Goal: Register for event/course

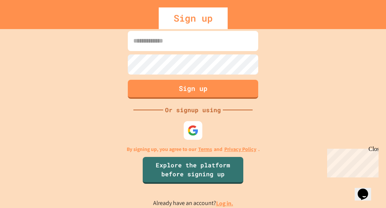
click at [170, 38] on input at bounding box center [193, 41] width 130 height 20
type input "**********"
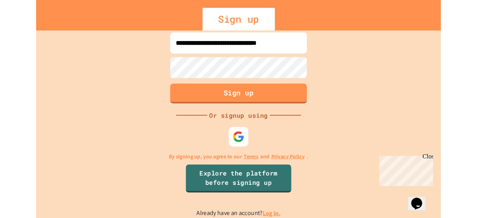
scroll to position [0, 0]
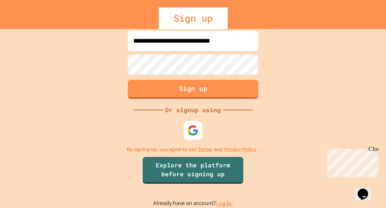
click at [181, 77] on form "**********" at bounding box center [193, 65] width 134 height 72
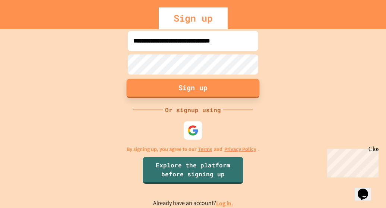
click at [176, 92] on button "Sign up" at bounding box center [193, 88] width 133 height 19
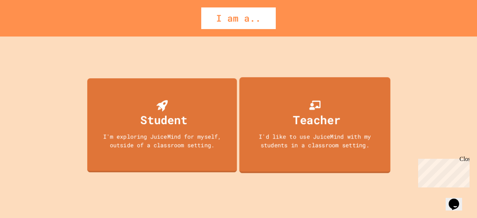
drag, startPoint x: 205, startPoint y: 112, endPoint x: 199, endPoint y: 113, distance: 5.7
click at [199, 113] on div "Student I'm exploring JuiceMind for myself, outside of a classroom setting." at bounding box center [162, 125] width 150 height 94
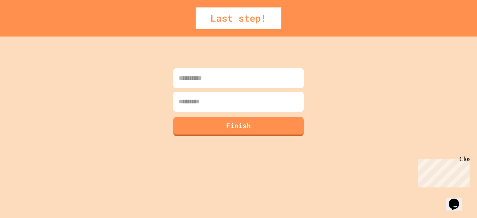
click at [228, 82] on input at bounding box center [238, 78] width 130 height 20
type input "******"
click at [221, 106] on input at bounding box center [238, 102] width 130 height 20
type input "******"
click at [220, 122] on button "Finish" at bounding box center [238, 125] width 133 height 19
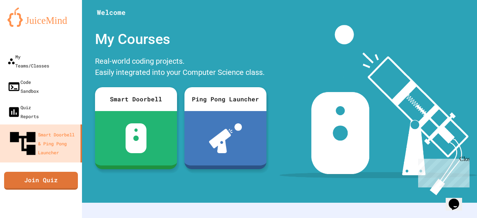
click at [386, 157] on div "Close" at bounding box center [463, 160] width 9 height 9
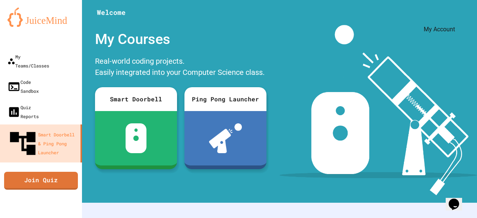
click at [386, 18] on icon "My Account" at bounding box center [455, 18] width 0 height 0
click at [298, 208] on div at bounding box center [238, 218] width 477 height 0
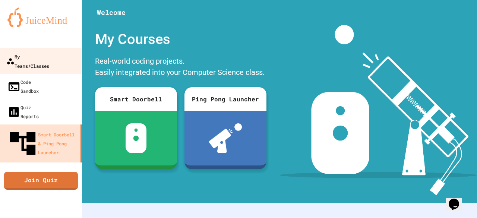
click at [41, 54] on div "My Teams/Classes" at bounding box center [27, 61] width 43 height 18
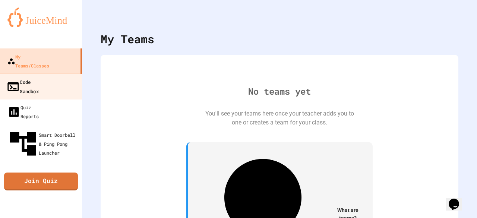
click at [57, 73] on link "Code Sandbox" at bounding box center [41, 86] width 85 height 26
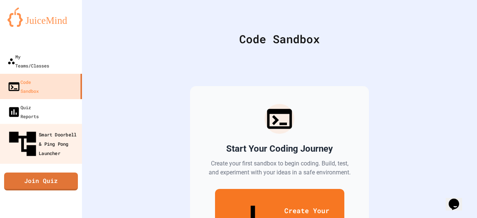
click at [70, 128] on div "Smart Doorbell & Ping Pong Launcher" at bounding box center [43, 144] width 74 height 32
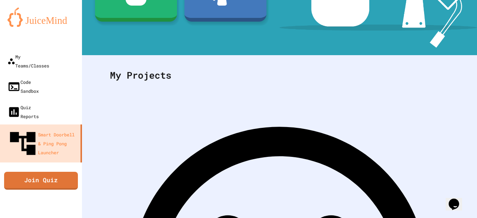
scroll to position [156, 0]
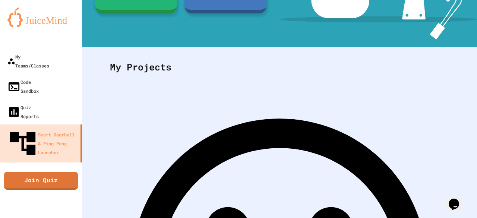
click at [329, 53] on div "My Projects" at bounding box center [279, 67] width 354 height 29
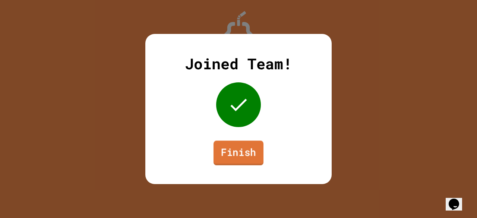
click at [237, 155] on link "Finish" at bounding box center [239, 152] width 50 height 25
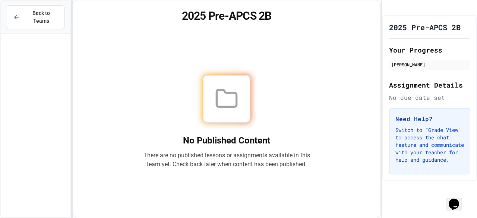
click at [364, 115] on div "No Published Content There are no published lessons or assignments available in…" at bounding box center [227, 122] width 290 height 174
